Goal: Communication & Community: Answer question/provide support

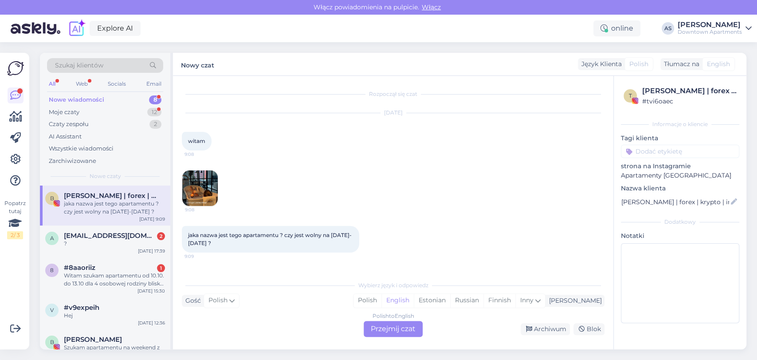
click at [121, 101] on div "Nowe wiadomości 8" at bounding box center [105, 100] width 116 height 12
click at [390, 329] on div "Polish to English Przejmij czat" at bounding box center [393, 329] width 59 height 16
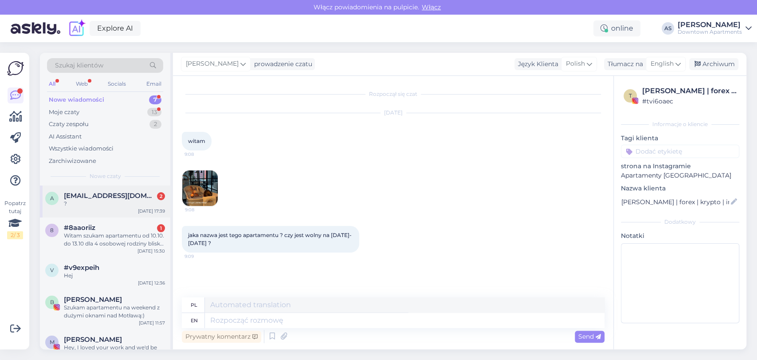
click at [98, 195] on span "[EMAIL_ADDRESS][DOMAIN_NAME]" at bounding box center [110, 196] width 92 height 8
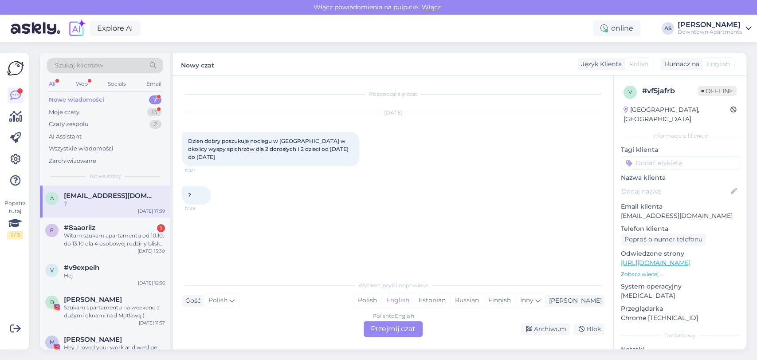
click at [383, 331] on div "Polish to English Przejmij czat" at bounding box center [393, 329] width 59 height 16
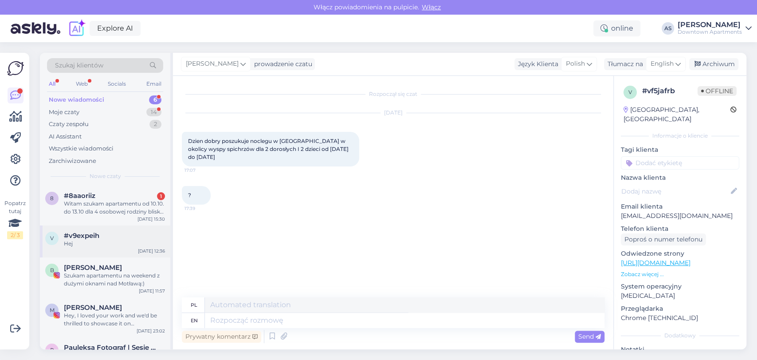
click at [140, 228] on div "v #v9expeih Hej [DATE] 12:36" at bounding box center [105, 241] width 130 height 32
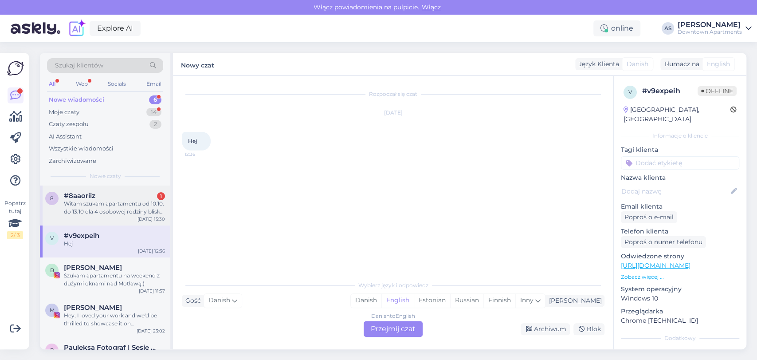
click at [147, 209] on div "Witam szukam apartamentu od 10.10. do 13.10 dla 4 osobowej rodziny blisko stare…" at bounding box center [114, 208] width 101 height 16
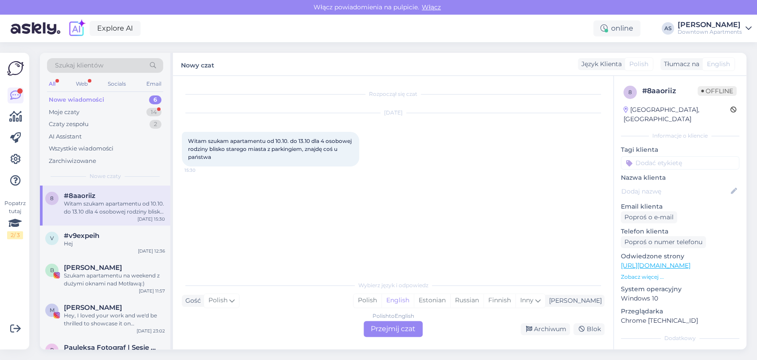
click at [387, 331] on div "Polish to English Przejmij czat" at bounding box center [393, 329] width 59 height 16
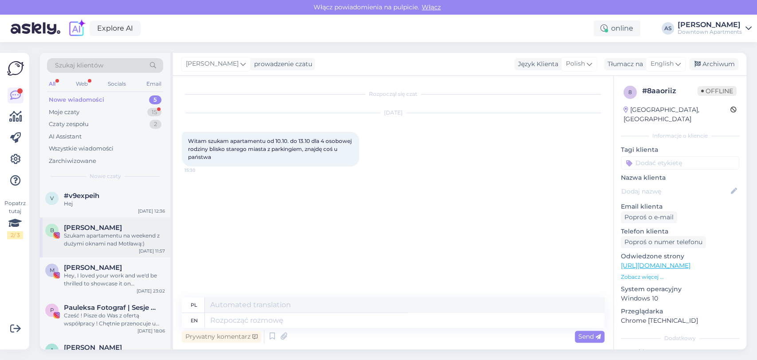
click at [117, 238] on div "Szukam apartamentu na weekend z dużymi oknami nad Motławą:)" at bounding box center [114, 240] width 101 height 16
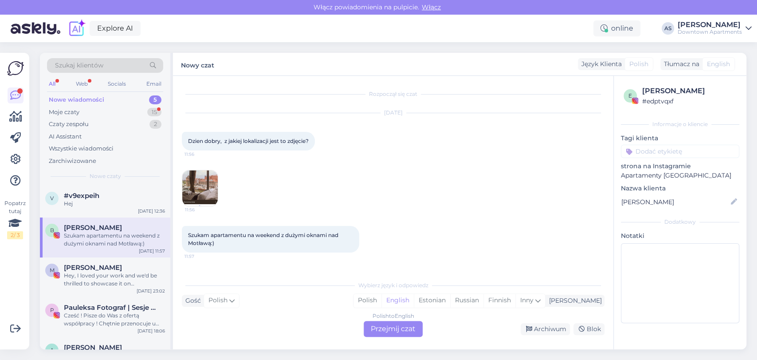
click at [422, 335] on div "Polish to English Przejmij czat" at bounding box center [393, 329] width 59 height 16
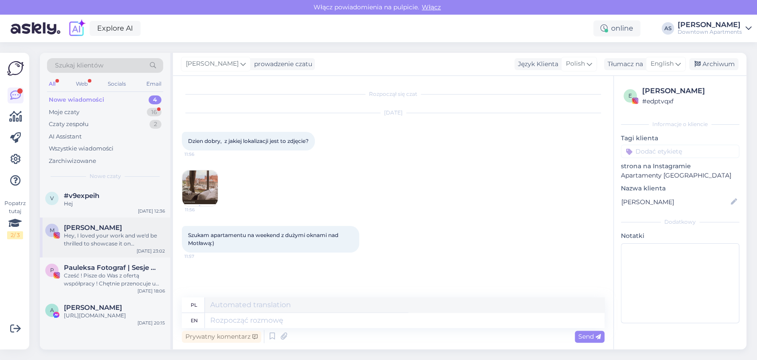
drag, startPoint x: 89, startPoint y: 189, endPoint x: 142, endPoint y: 237, distance: 71.0
click at [87, 189] on div "v #v9expeih Hej [DATE] 12:36" at bounding box center [105, 201] width 130 height 32
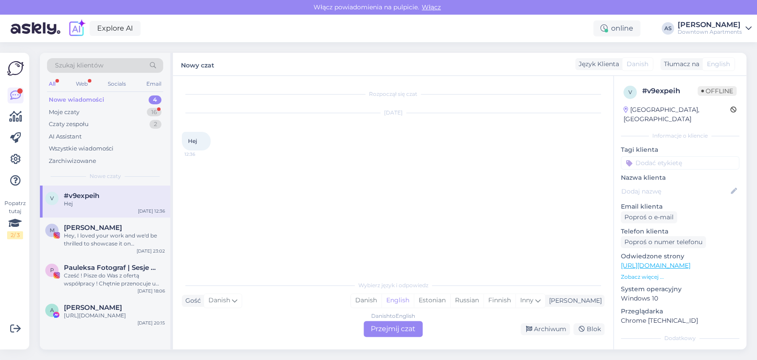
click at [383, 319] on div "Danish to English" at bounding box center [393, 316] width 44 height 8
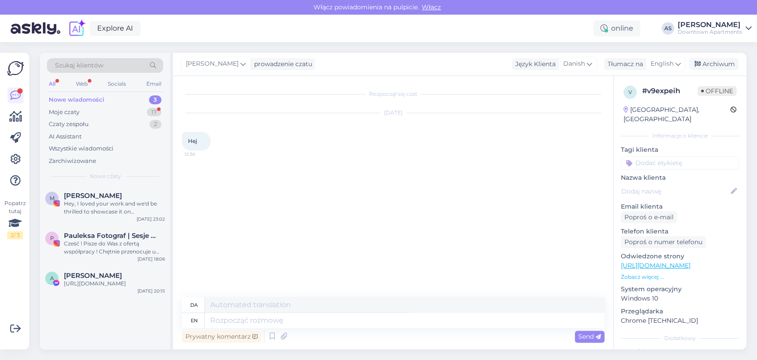
click at [92, 306] on div "M [PERSON_NAME], I loved your work and we'd be thrilled to showcase it on @port…" at bounding box center [105, 267] width 130 height 164
click at [89, 290] on div "A [PERSON_NAME] [URL][DOMAIN_NAME] [DATE] 20:15" at bounding box center [105, 281] width 130 height 32
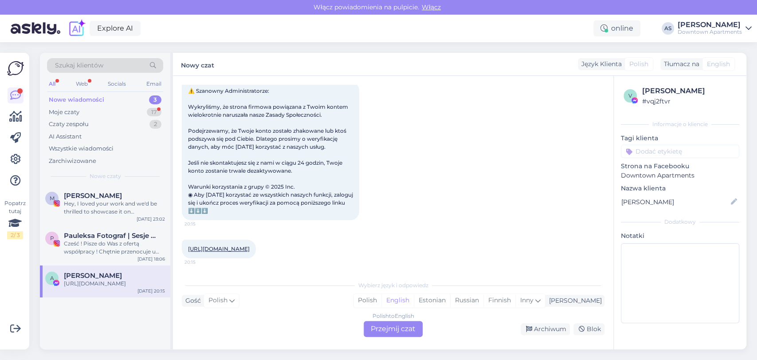
click at [378, 328] on div "Polish to English Przejmij czat" at bounding box center [393, 329] width 59 height 16
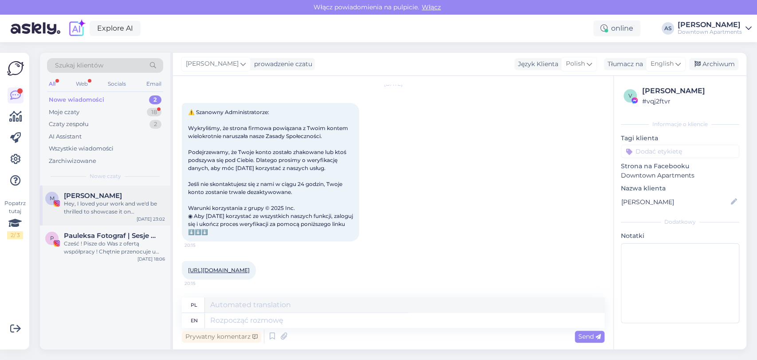
click at [112, 216] on div "M [PERSON_NAME], I loved your work and we'd be thrilled to showcase it on @port…" at bounding box center [105, 205] width 130 height 40
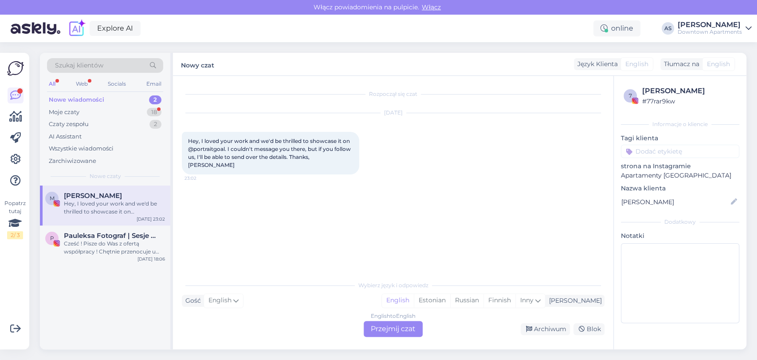
click at [401, 325] on div "English to English Przejmij czat" at bounding box center [393, 329] width 59 height 16
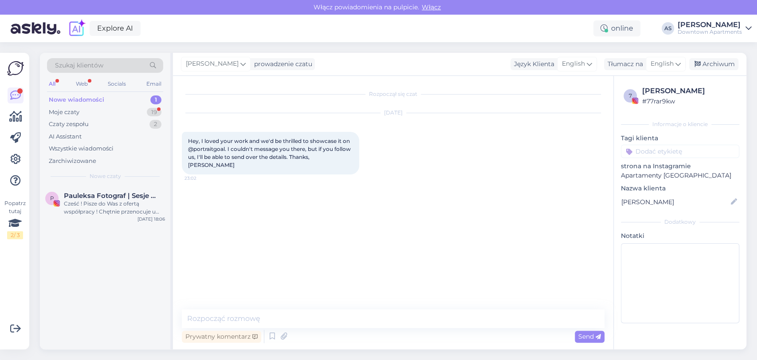
click at [87, 182] on div "Szukaj klientów All Web Socials Email Nowe wiadomości 1 Moje czaty 19 Czaty zes…" at bounding box center [105, 119] width 130 height 133
click at [85, 202] on div "Cześć ! Pisze do Was z ofertą współpracy ! Chętnie przenocuje u Was jako fotogr…" at bounding box center [114, 208] width 101 height 16
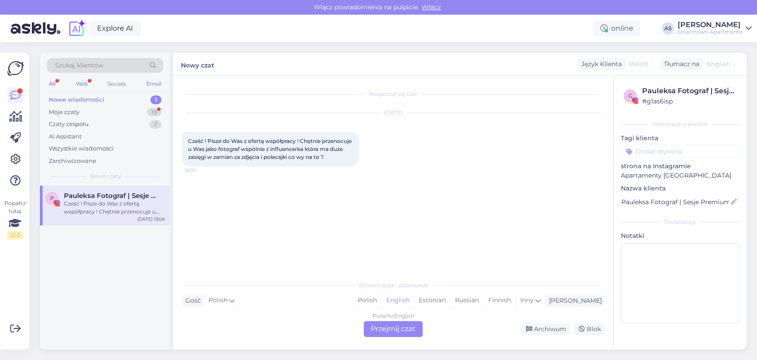
click at [380, 321] on div "Polish to English Przejmij czat" at bounding box center [393, 329] width 59 height 16
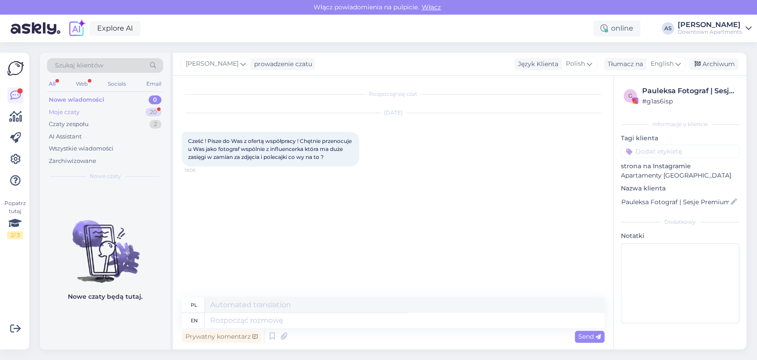
click at [80, 116] on div "Moje czaty 20" at bounding box center [105, 112] width 116 height 12
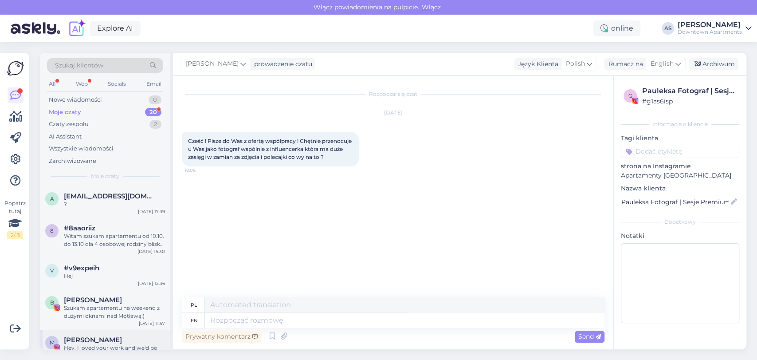
scroll to position [246, 0]
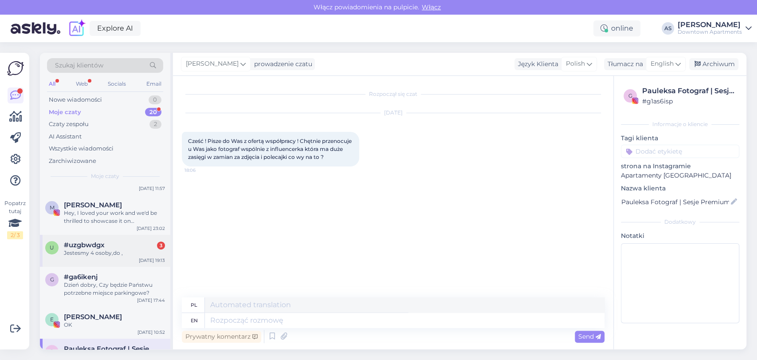
click at [102, 242] on span "#uzgbwdgx" at bounding box center [84, 245] width 41 height 8
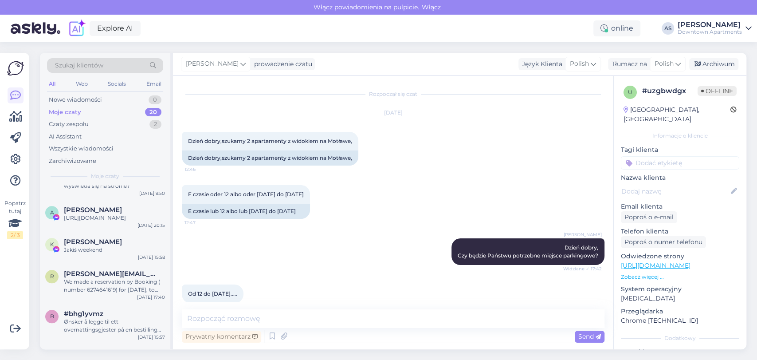
scroll to position [571, 0]
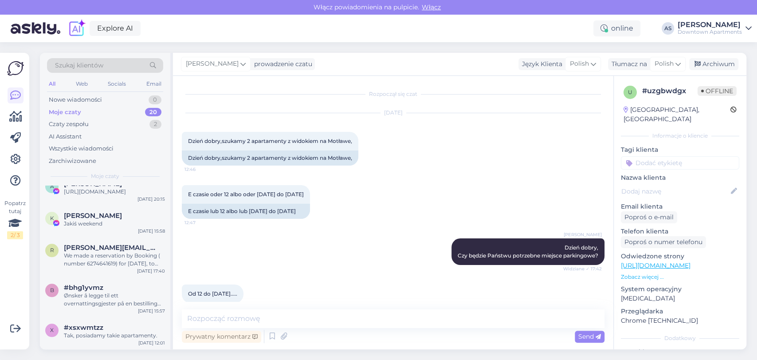
click at [150, 90] on div "All Web Socials Email" at bounding box center [105, 85] width 116 height 14
click at [147, 107] on div "Moje czaty 20" at bounding box center [105, 112] width 116 height 12
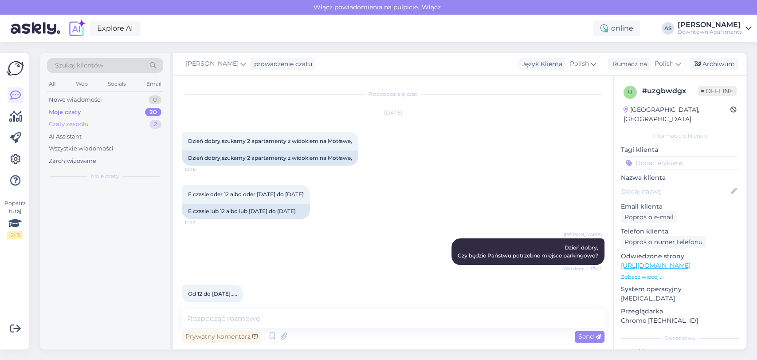
scroll to position [0, 0]
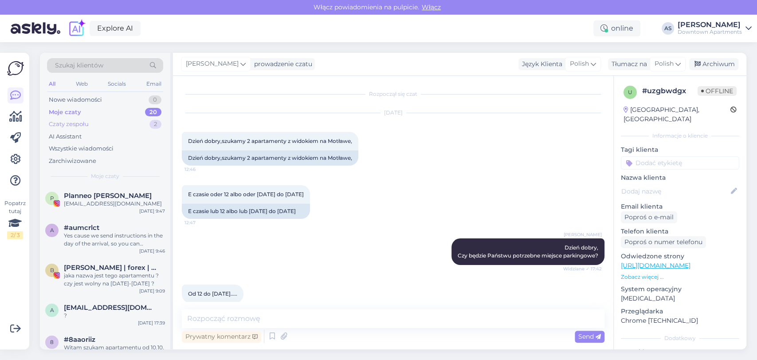
click at [139, 122] on div "Czaty zespołu 2" at bounding box center [105, 124] width 116 height 12
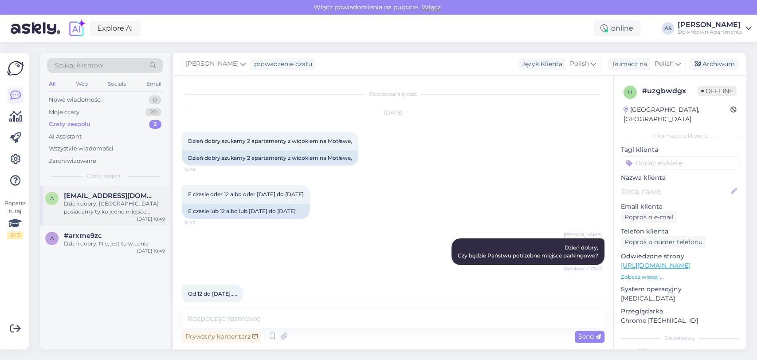
click at [139, 203] on div "Dzień dobry, [GEOGRAPHIC_DATA] posiadamy tylko jedno miejsce parkingowe" at bounding box center [114, 208] width 101 height 16
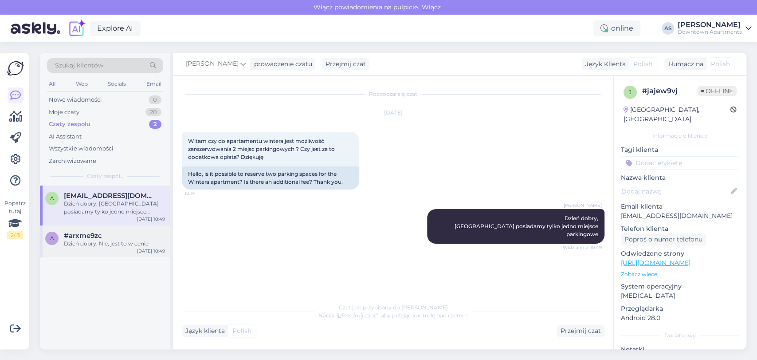
click at [80, 229] on div "a #arxme9zc Dzień dobry, Nie, jest to w cenie [DATE] 10:49" at bounding box center [105, 241] width 130 height 32
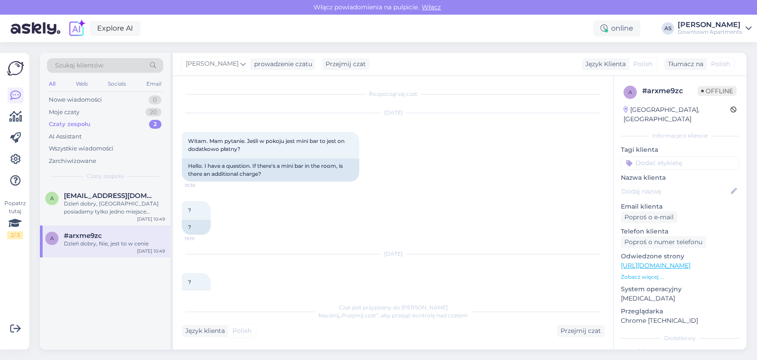
scroll to position [72, 0]
